Goal: Check status

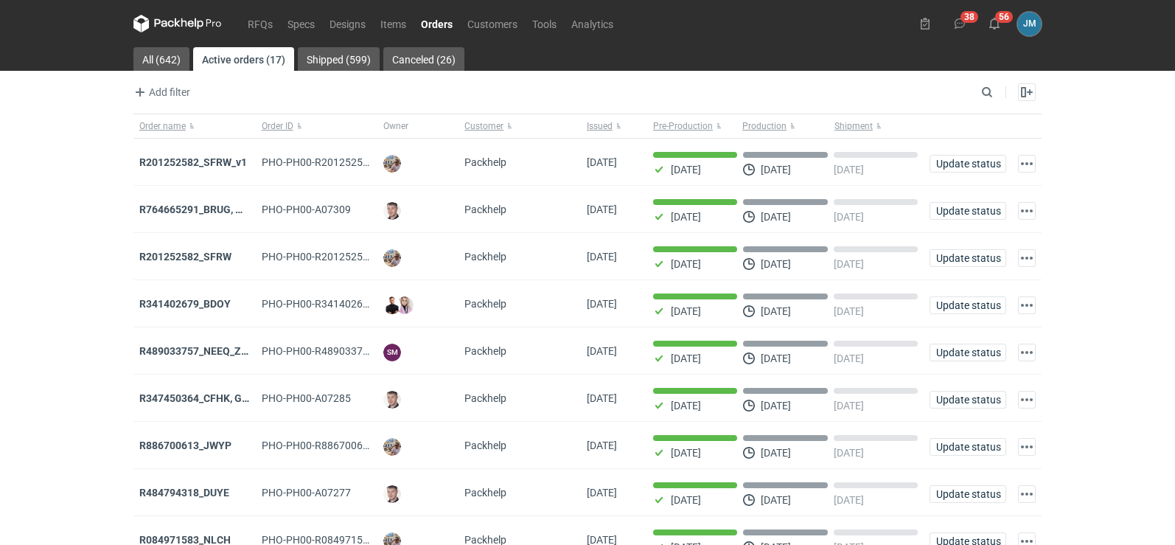
scroll to position [120, 0]
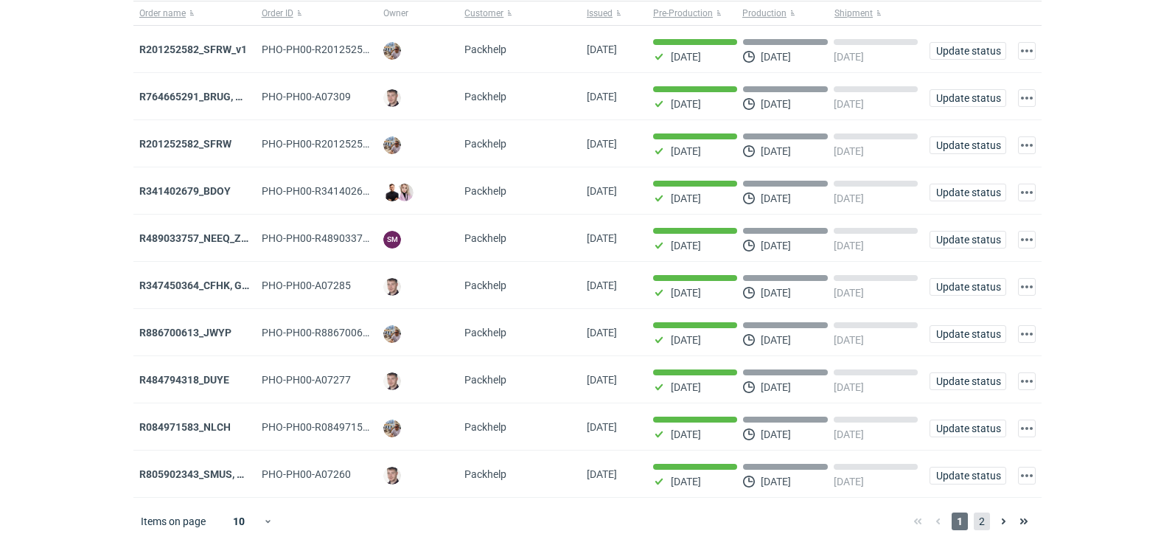
click at [984, 529] on span "2" at bounding box center [981, 521] width 16 height 18
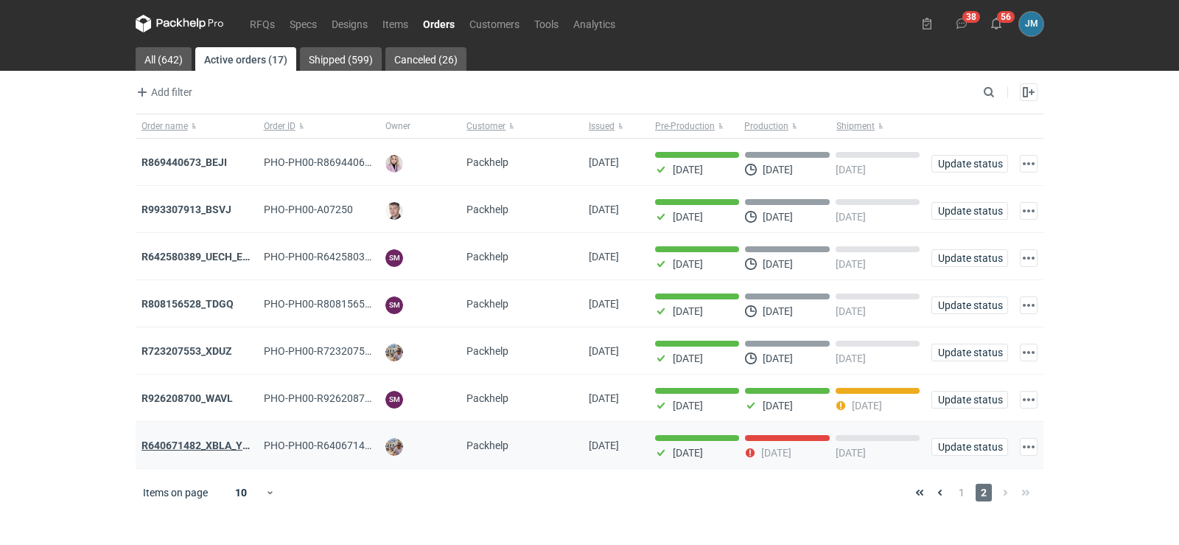
click at [198, 445] on strong "R640671482_XBLA_YSXL_LGDV_BUVN_WVLV" at bounding box center [248, 445] width 214 height 12
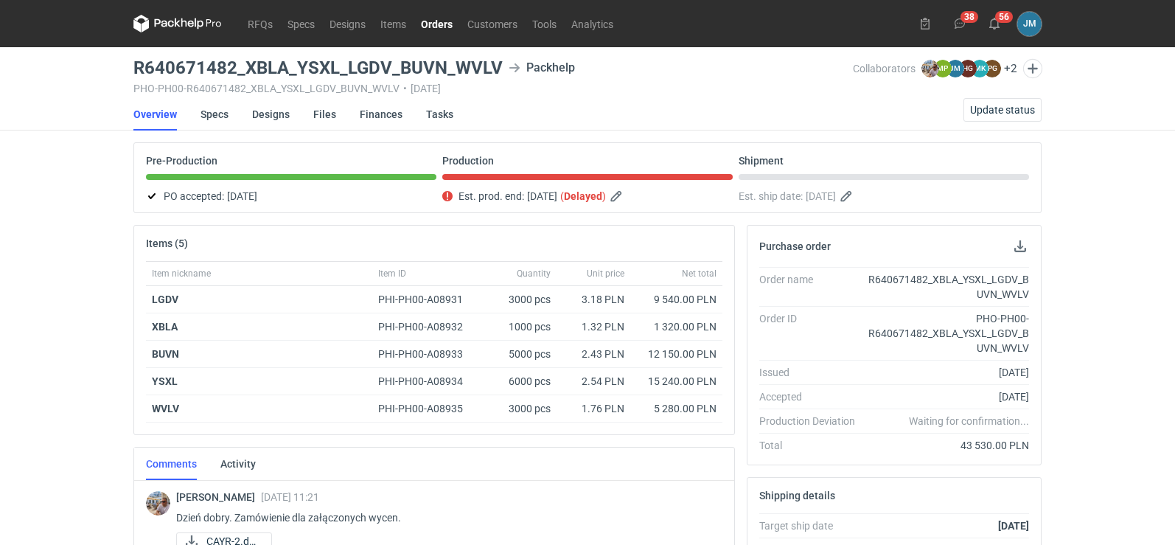
click at [185, 18] on icon at bounding box center [177, 24] width 88 height 18
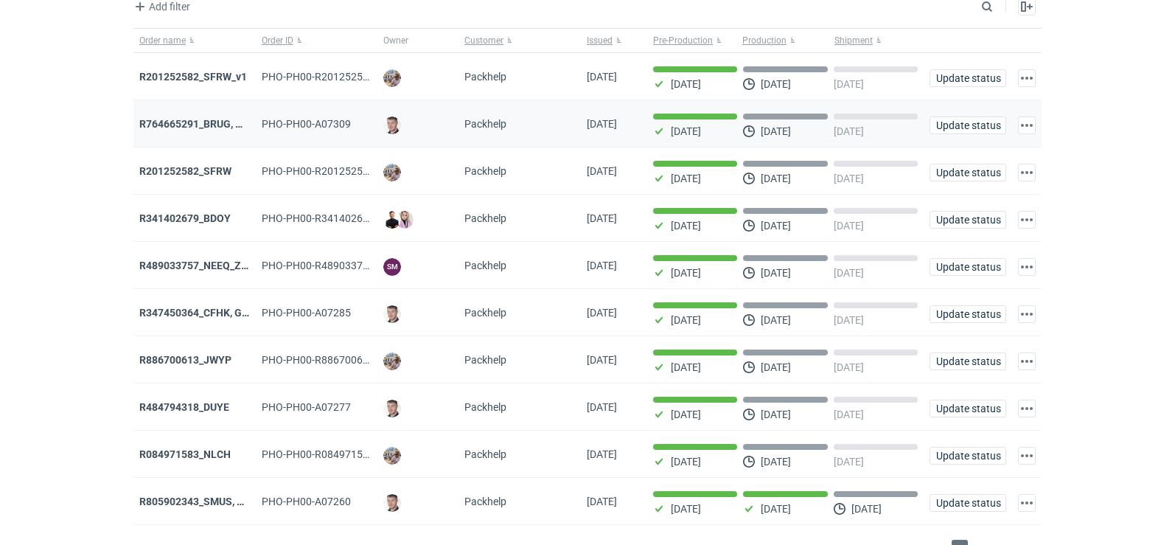
scroll to position [120, 0]
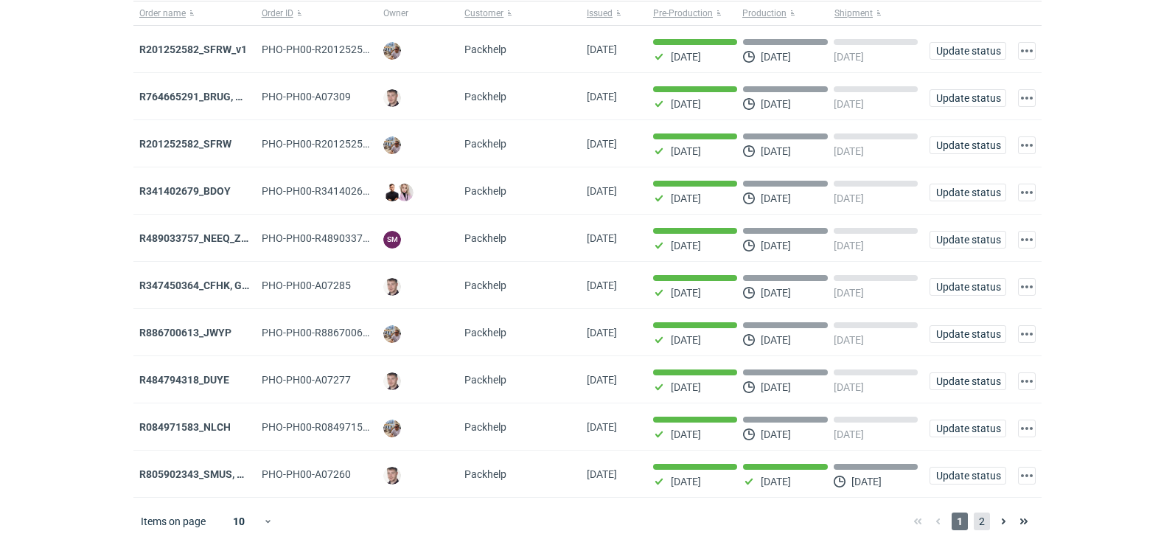
click at [985, 525] on span "2" at bounding box center [981, 521] width 16 height 18
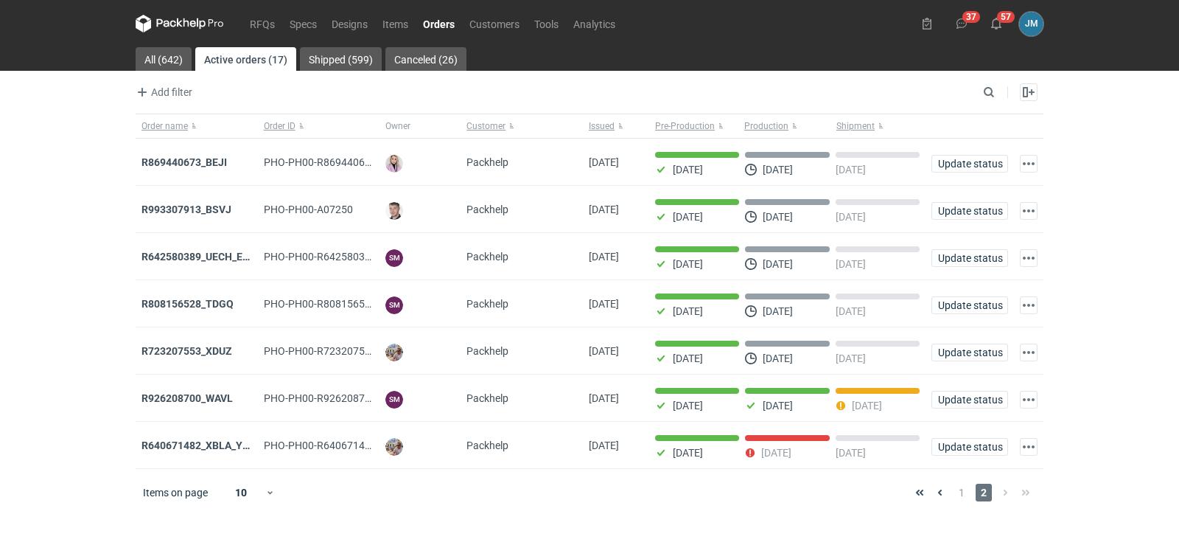
click at [216, 19] on icon at bounding box center [180, 24] width 88 height 18
